Goal: Information Seeking & Learning: Learn about a topic

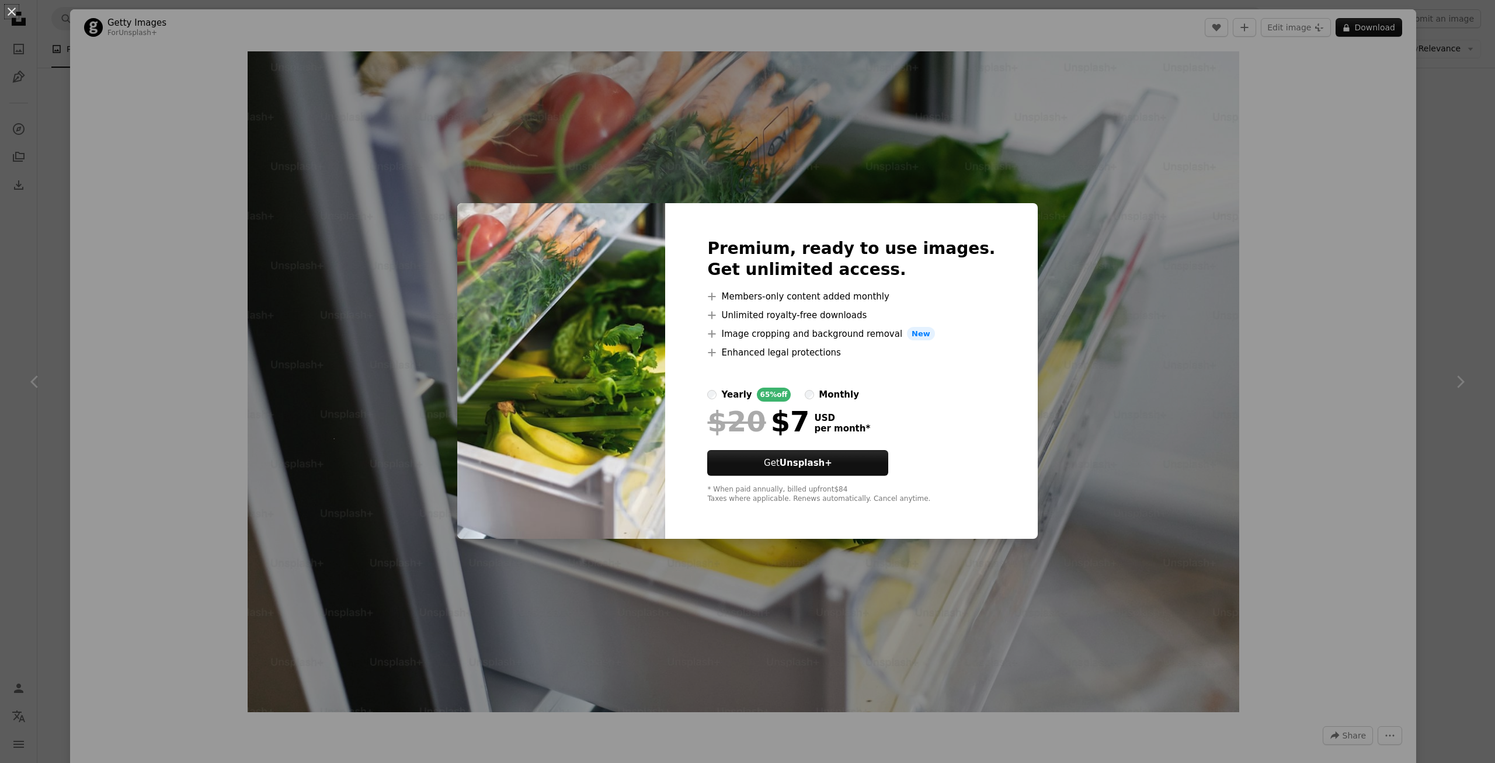
scroll to position [70, 0]
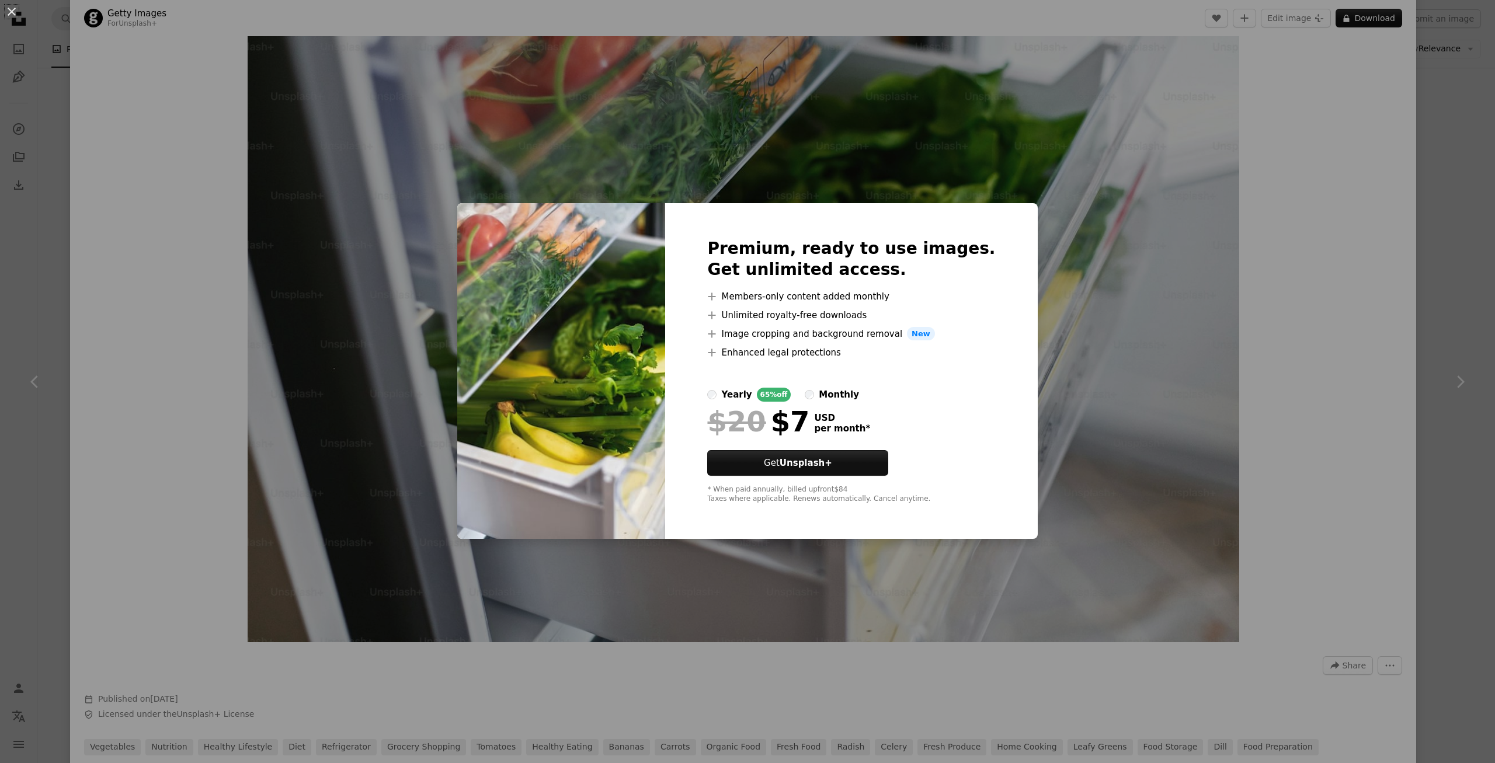
click at [847, 393] on div "monthly" at bounding box center [839, 395] width 40 height 14
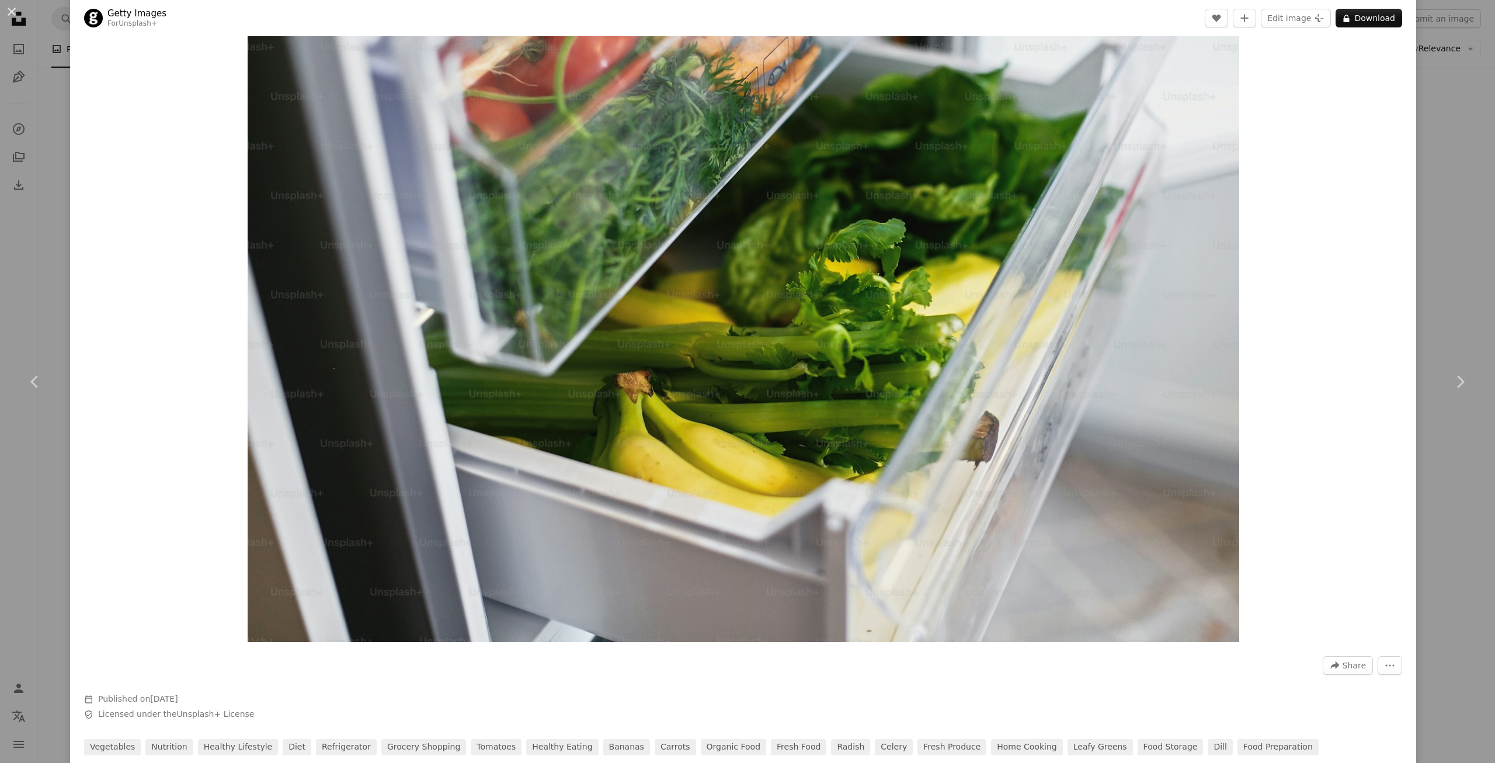
click at [1449, 171] on div "An X shape Chevron left Chevron right Getty Images For Unsplash+ A heart A plus…" at bounding box center [747, 381] width 1495 height 763
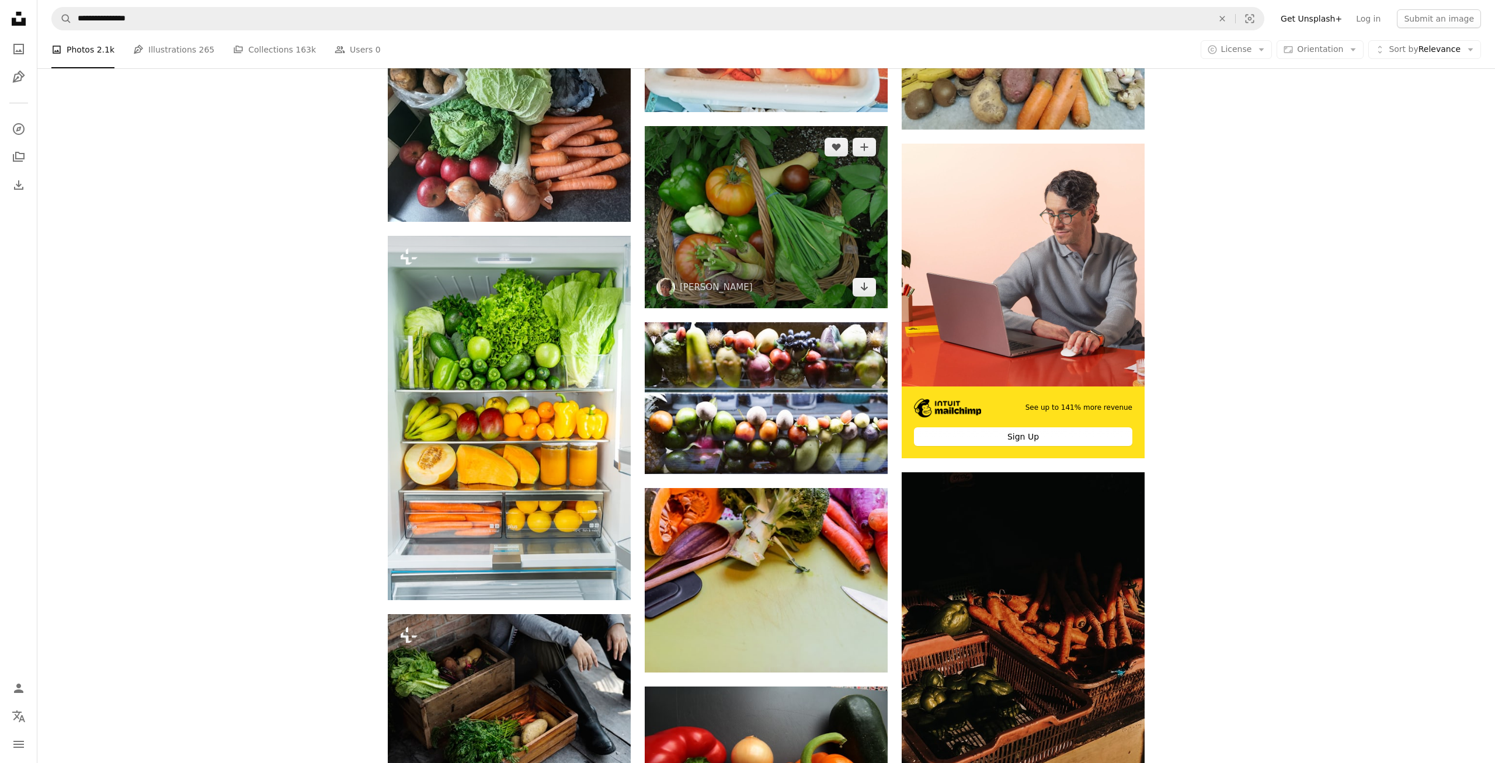
scroll to position [3634, 0]
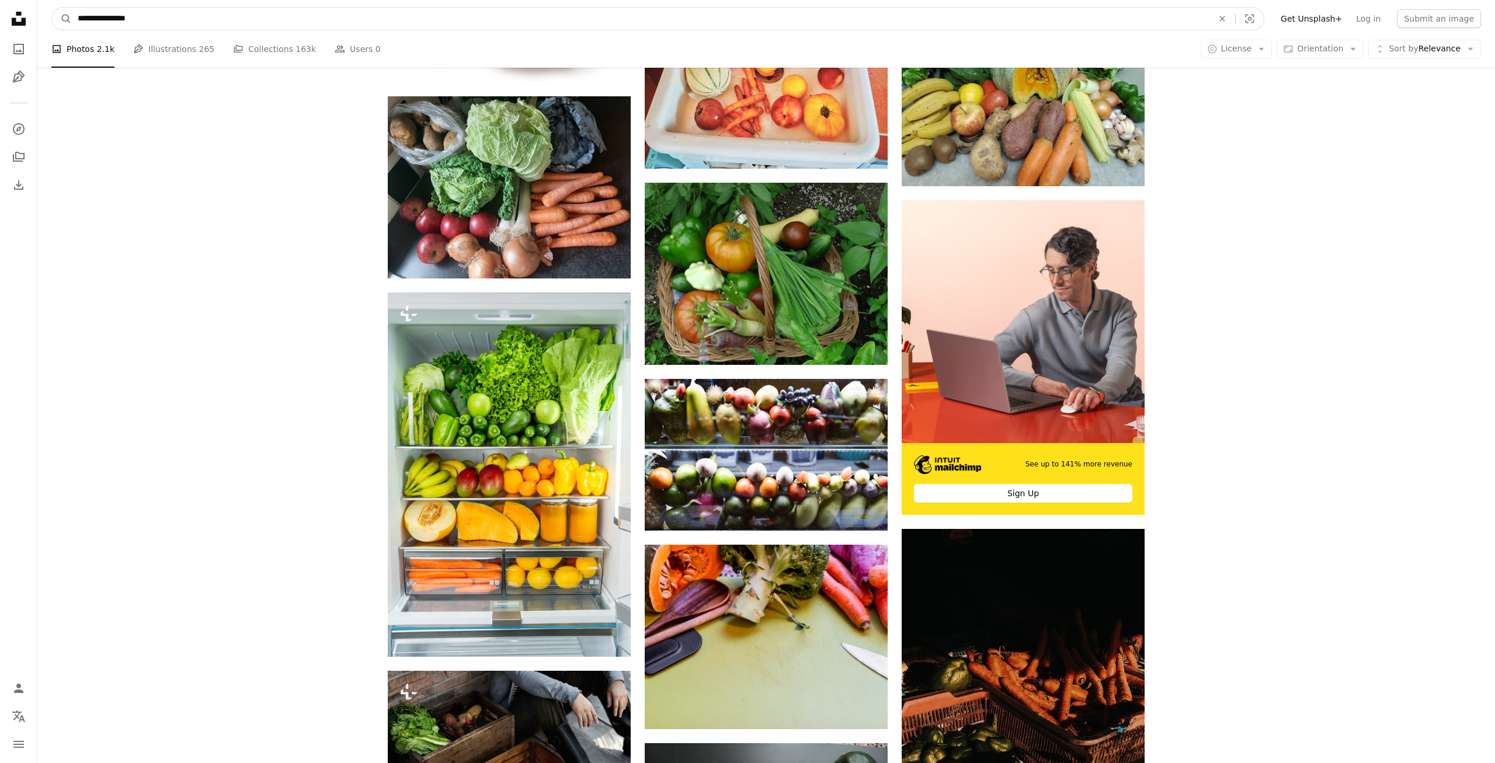
drag, startPoint x: 355, startPoint y: 25, endPoint x: -256, endPoint y: -4, distance: 611.6
click at [72, 8] on input "**********" at bounding box center [641, 19] width 1138 height 22
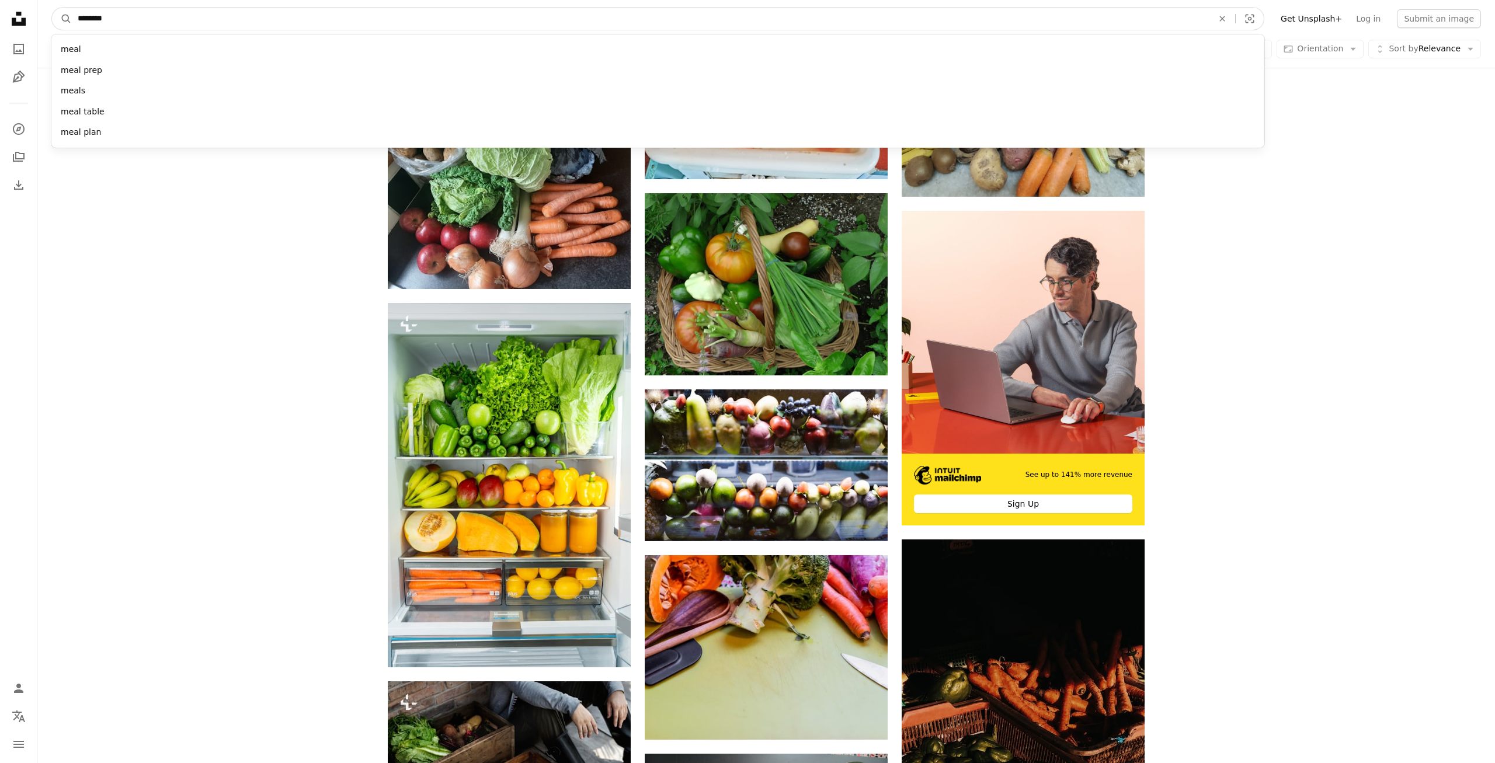
type input "*********"
click button "A magnifying glass" at bounding box center [62, 19] width 20 height 22
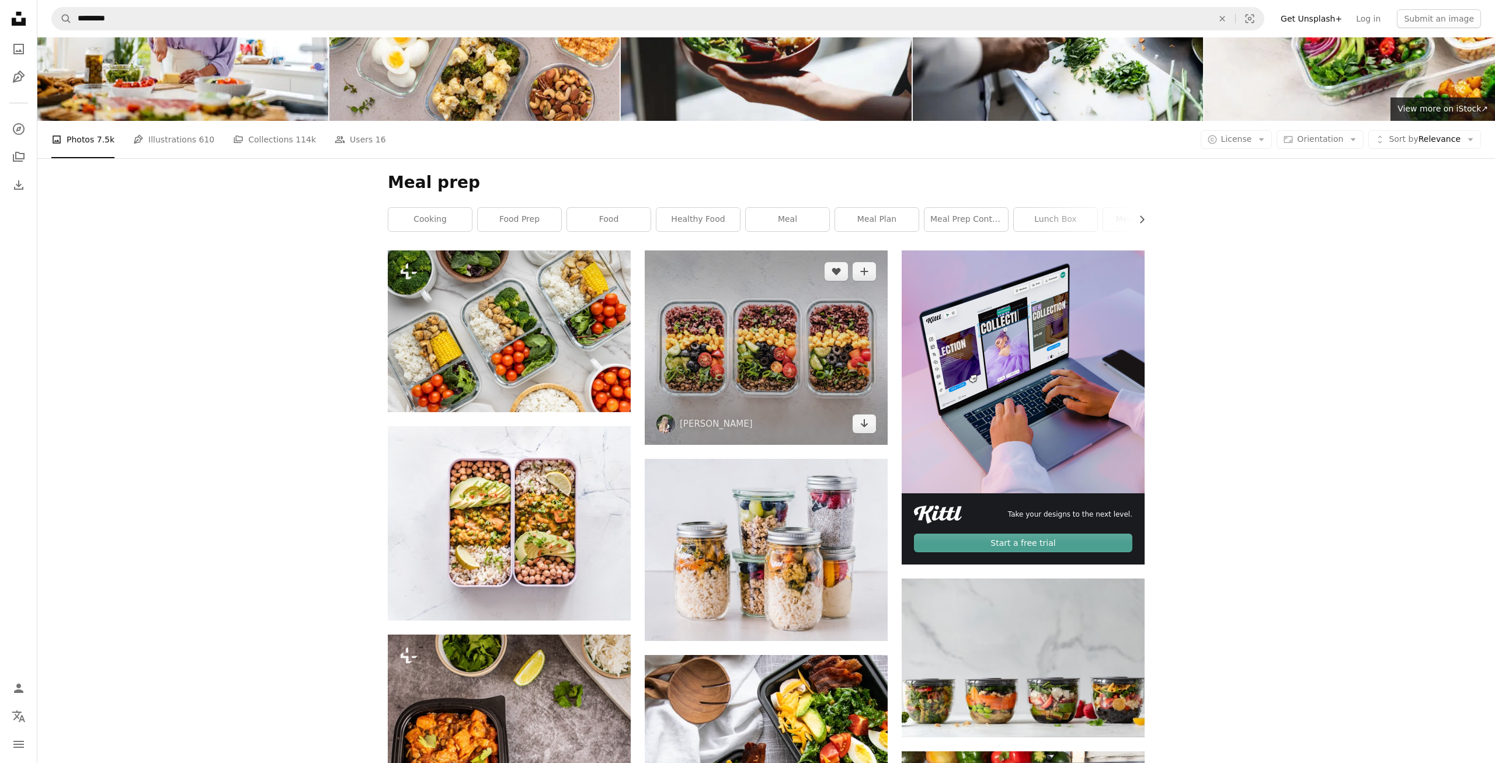
scroll to position [119, 0]
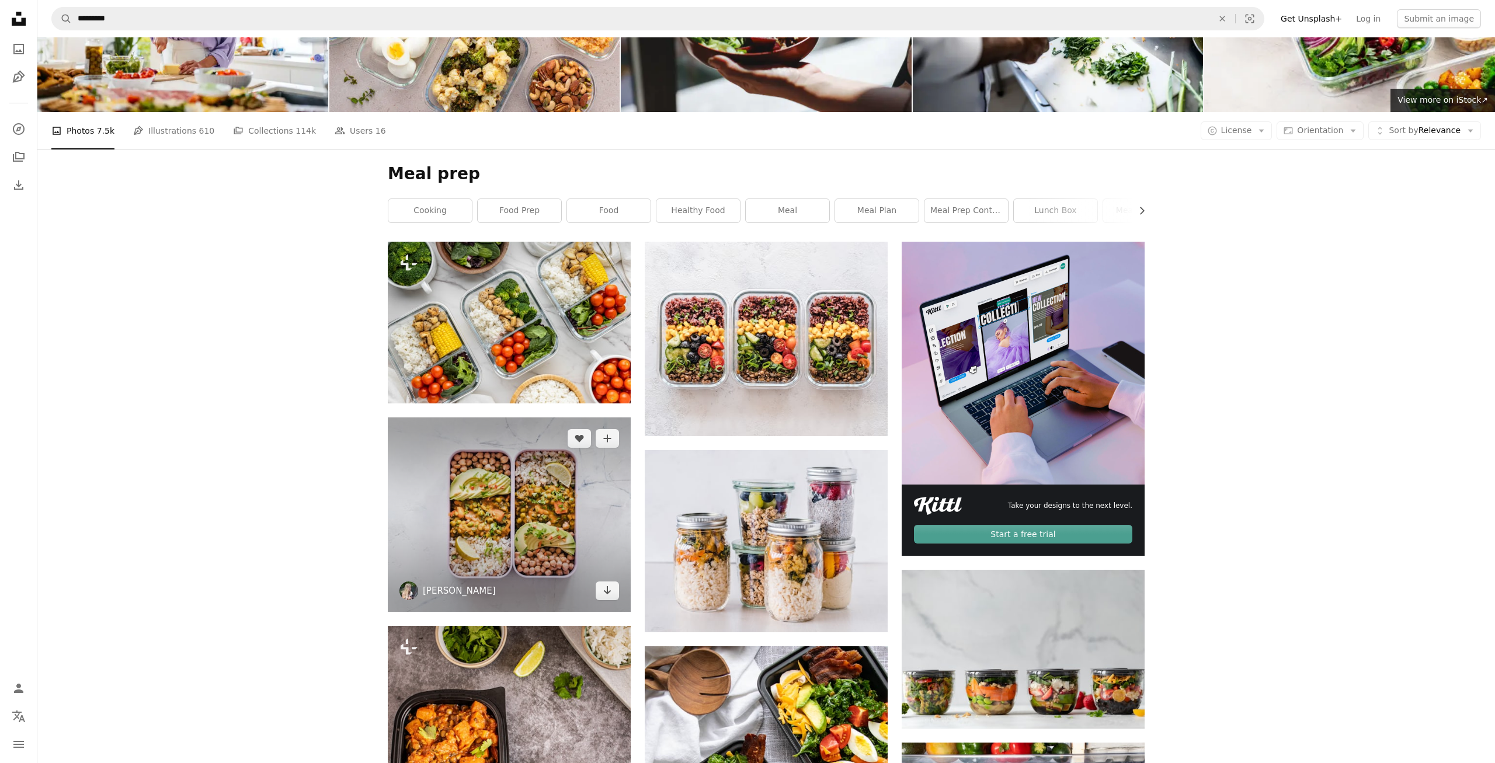
click at [446, 592] on link "[PERSON_NAME]" at bounding box center [459, 591] width 73 height 12
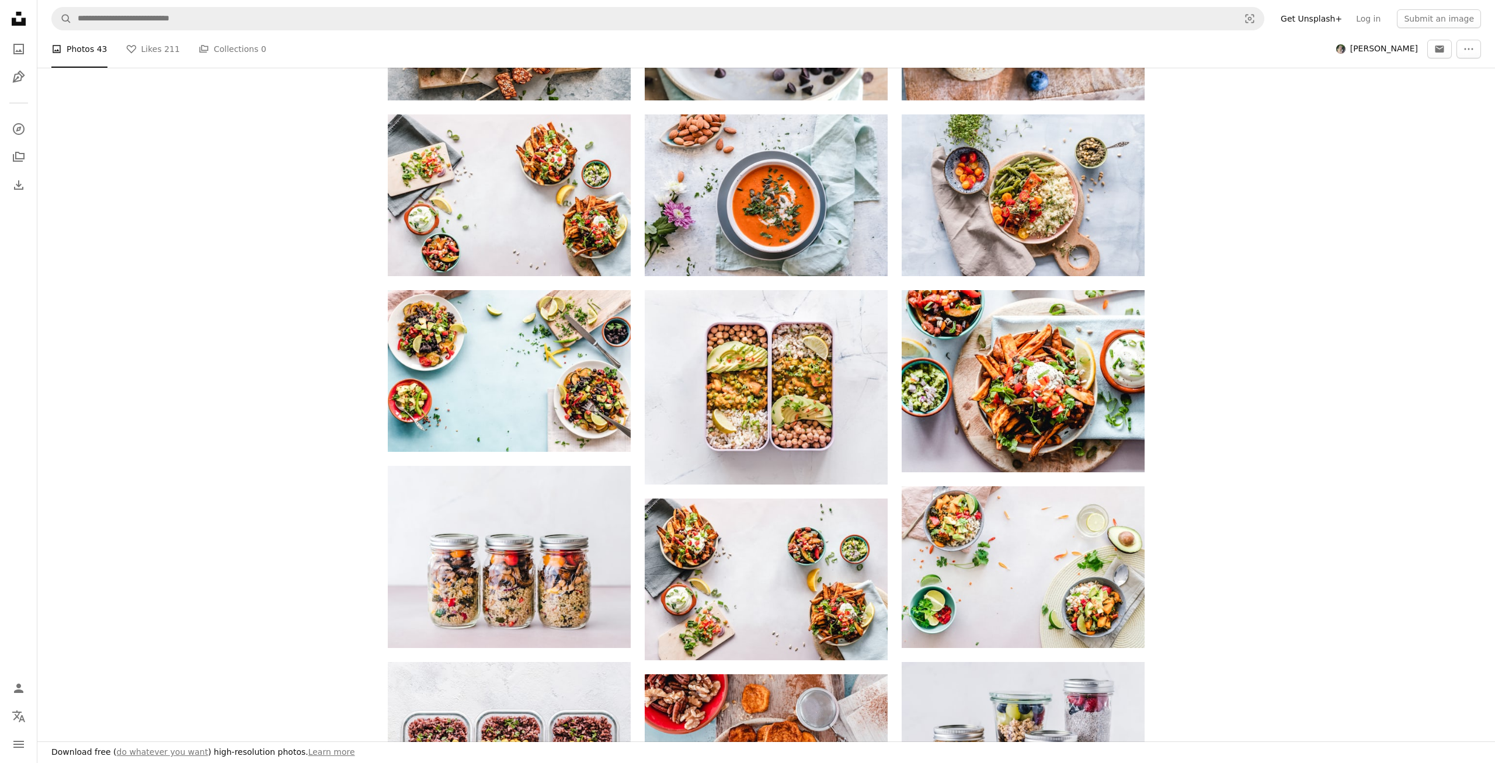
scroll to position [655, 0]
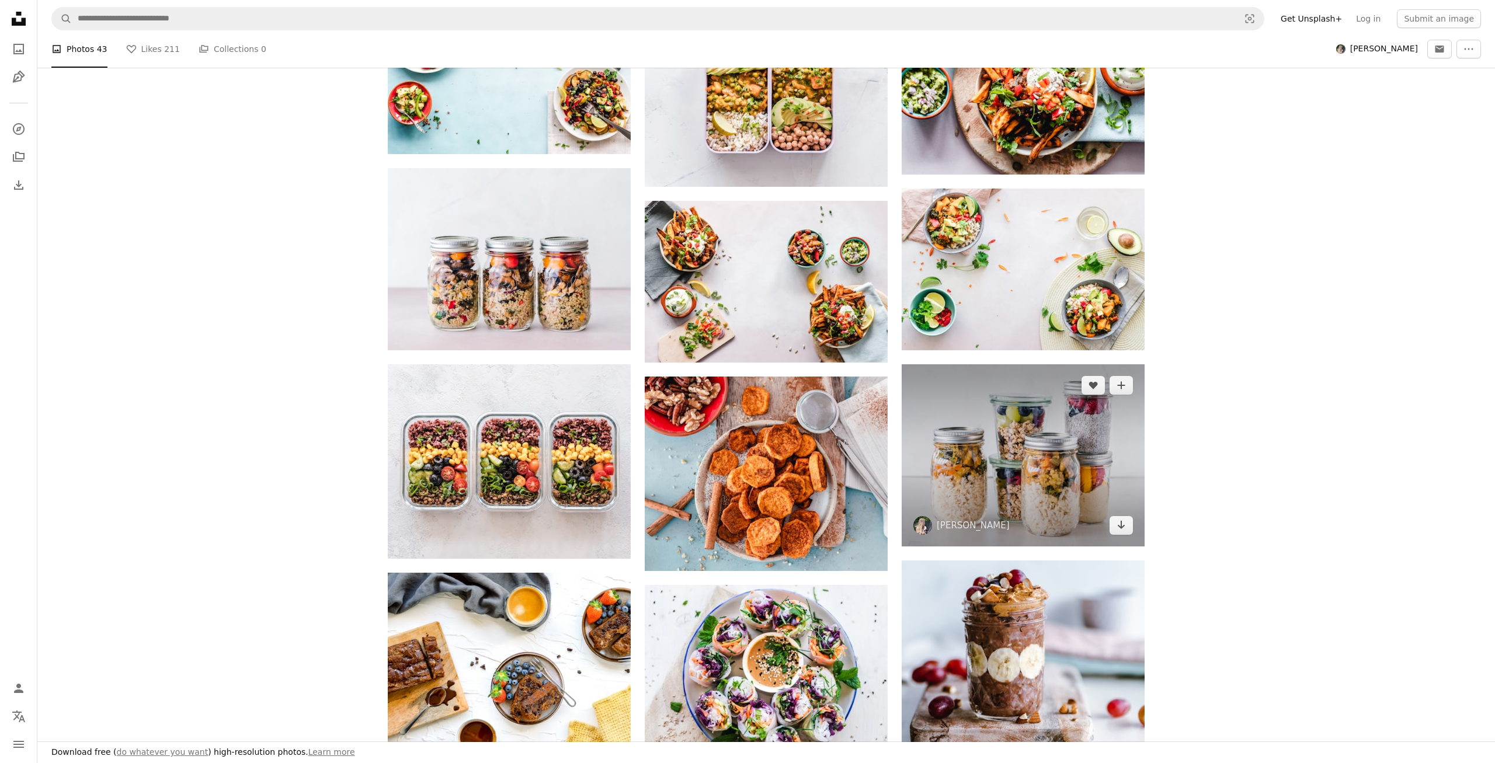
click at [1052, 439] on img at bounding box center [1023, 455] width 243 height 182
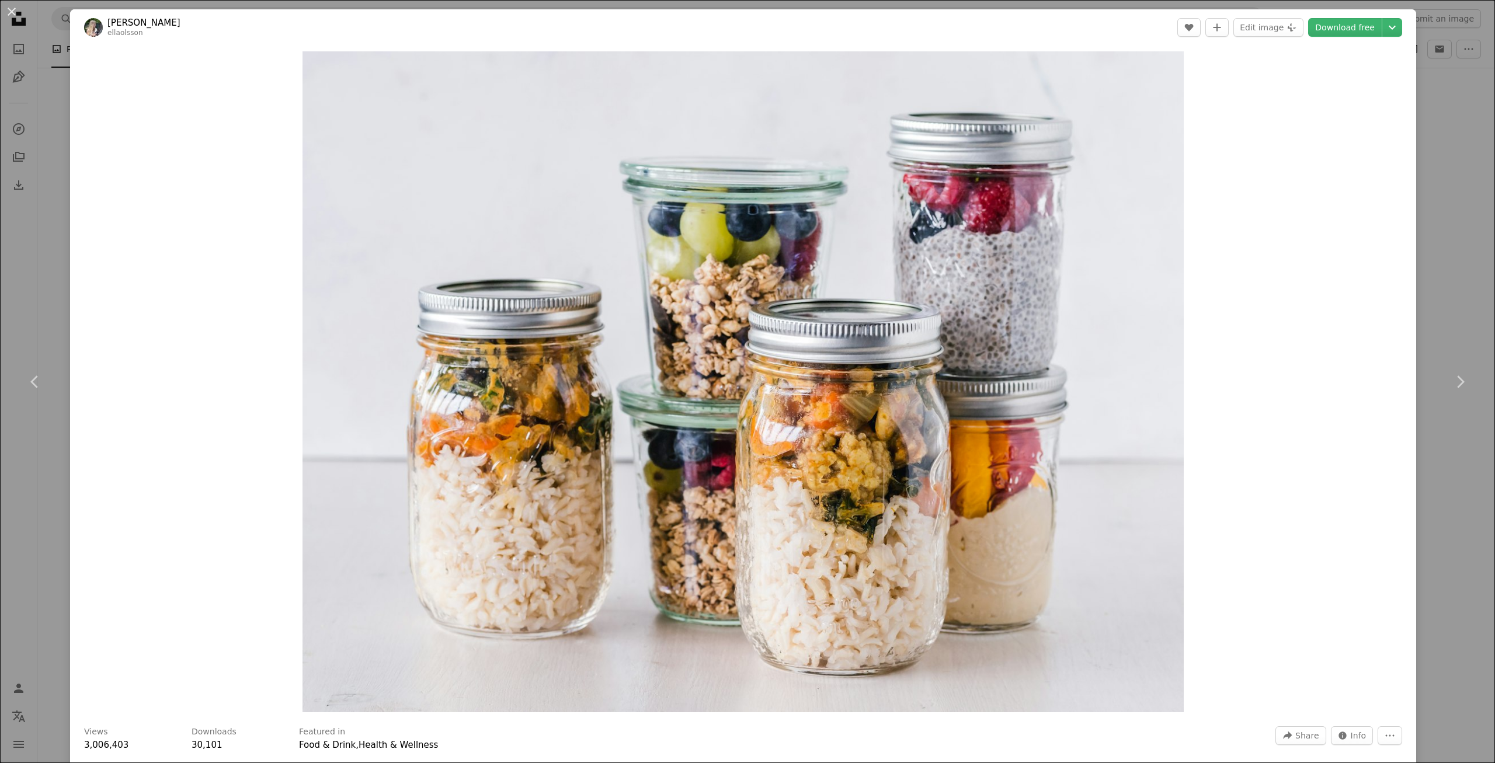
click at [1474, 162] on div "An X shape Chevron left Chevron right [PERSON_NAME] ellaolsson A heart A plus s…" at bounding box center [747, 381] width 1495 height 763
